Goal: Find specific page/section: Find specific page/section

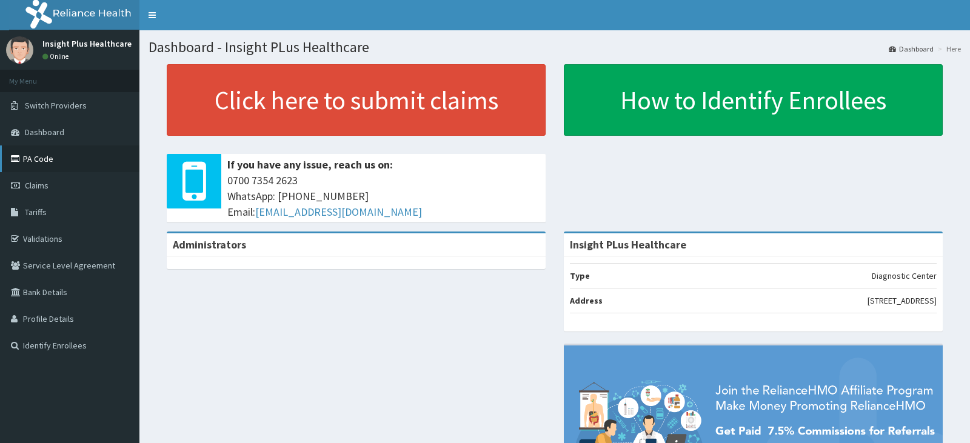
click at [87, 157] on link "PA Code" at bounding box center [69, 159] width 139 height 27
click at [86, 155] on link "PA Code" at bounding box center [69, 159] width 139 height 27
